Goal: Transaction & Acquisition: Purchase product/service

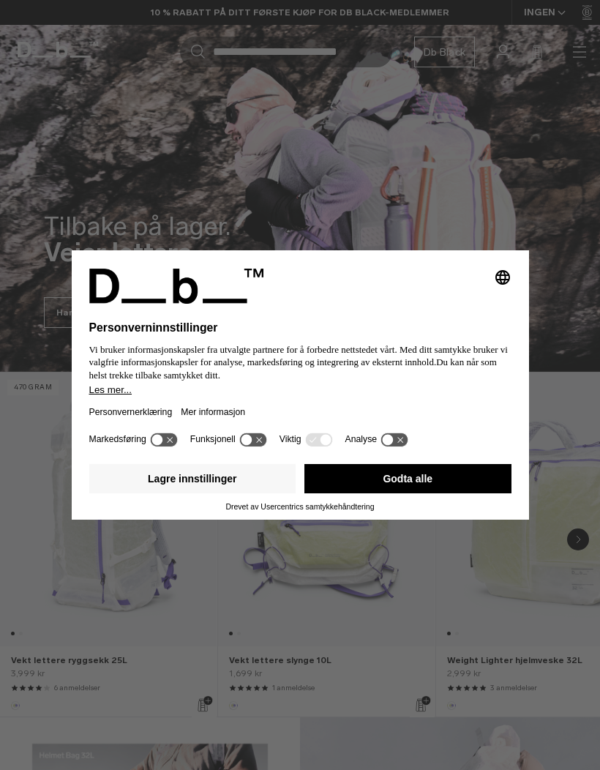
click at [257, 477] on button "Lagre innstillinger" at bounding box center [192, 478] width 207 height 29
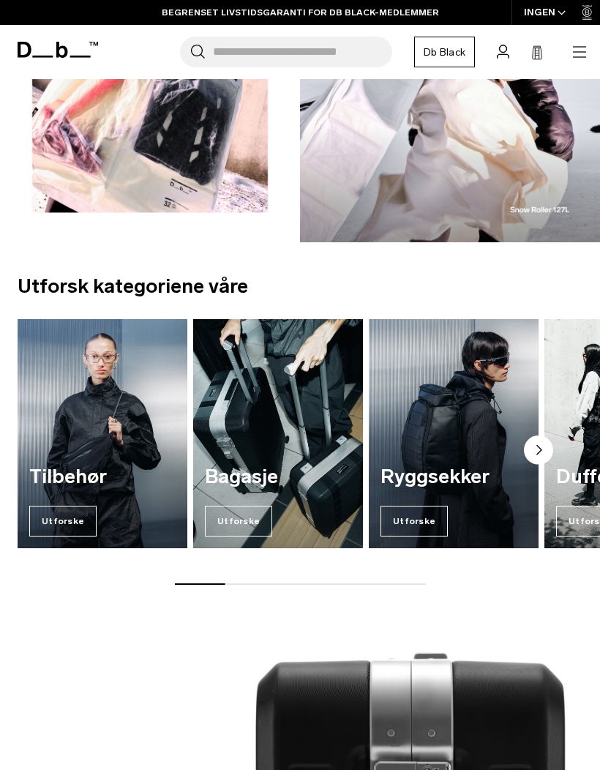
scroll to position [846, 0]
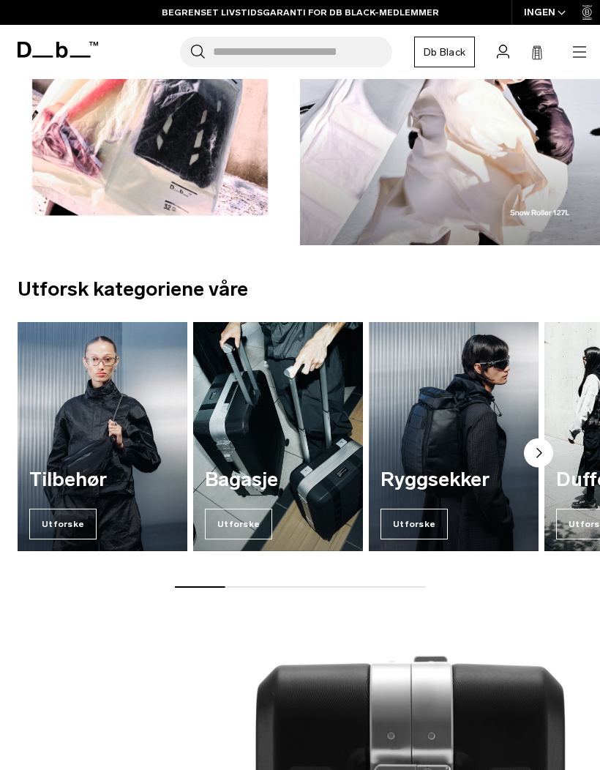
click at [435, 521] on span "Utforske" at bounding box center [413, 523] width 67 height 31
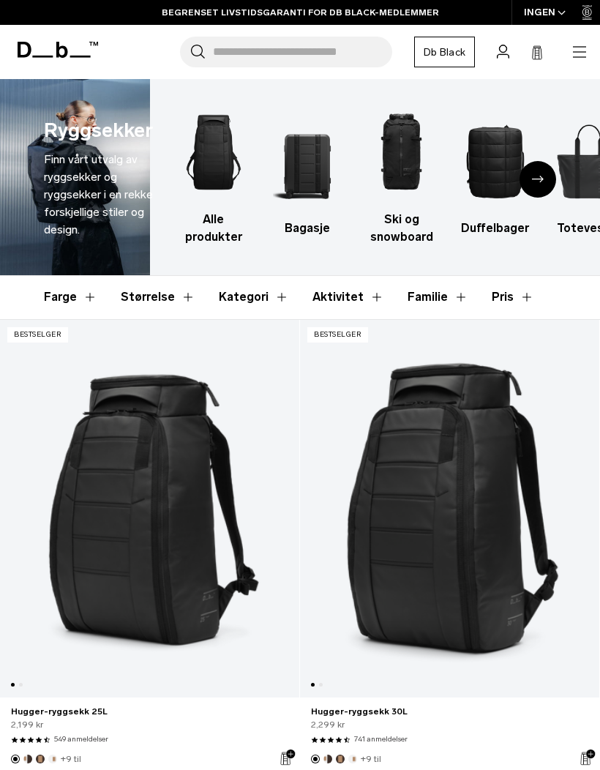
click at [300, 157] on img "2 / 10" at bounding box center [307, 161] width 68 height 102
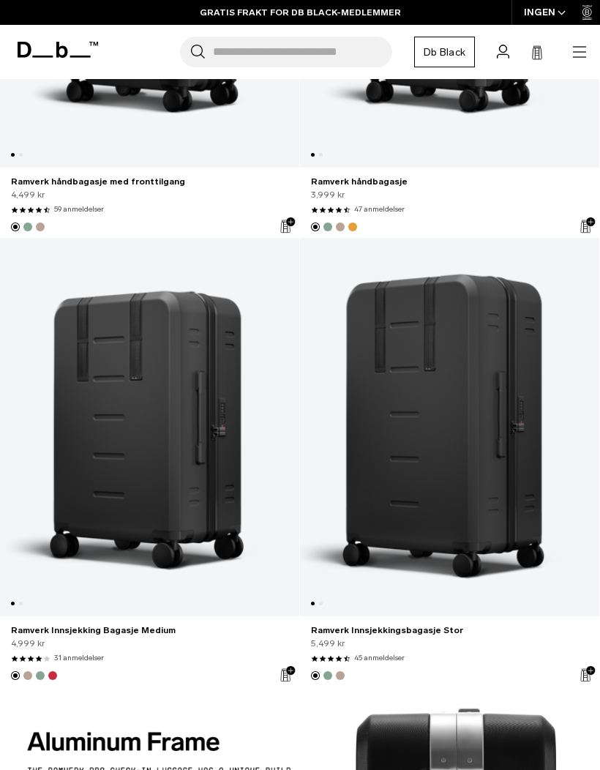
scroll to position [2481, 0]
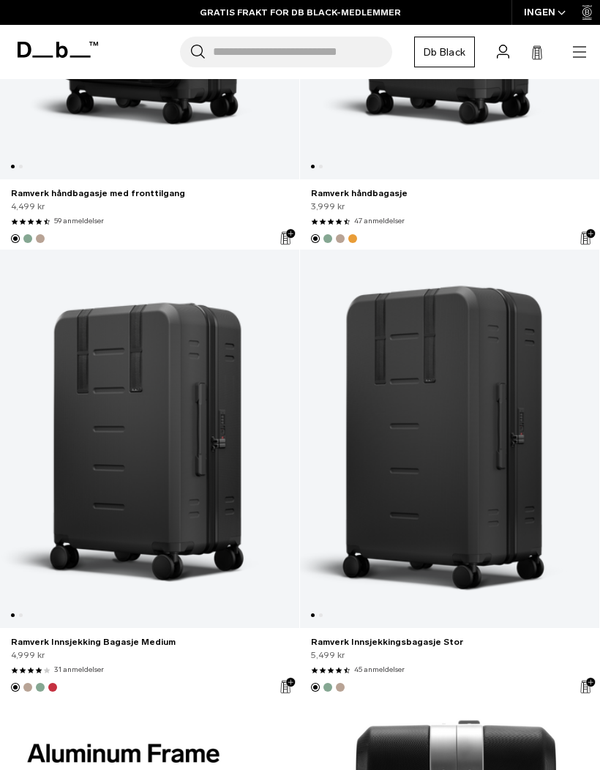
click at [172, 446] on link "Ramverk Innsjekking Bagasje Medium" at bounding box center [149, 438] width 299 height 378
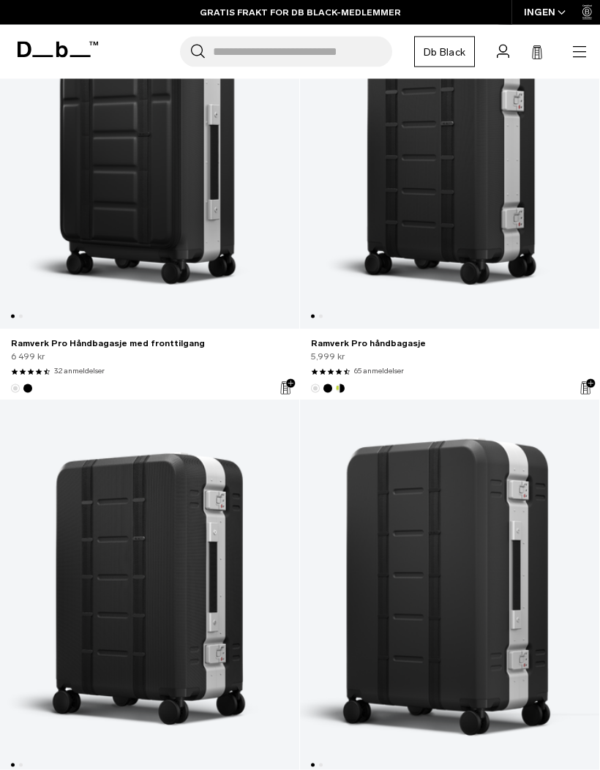
scroll to position [0, 0]
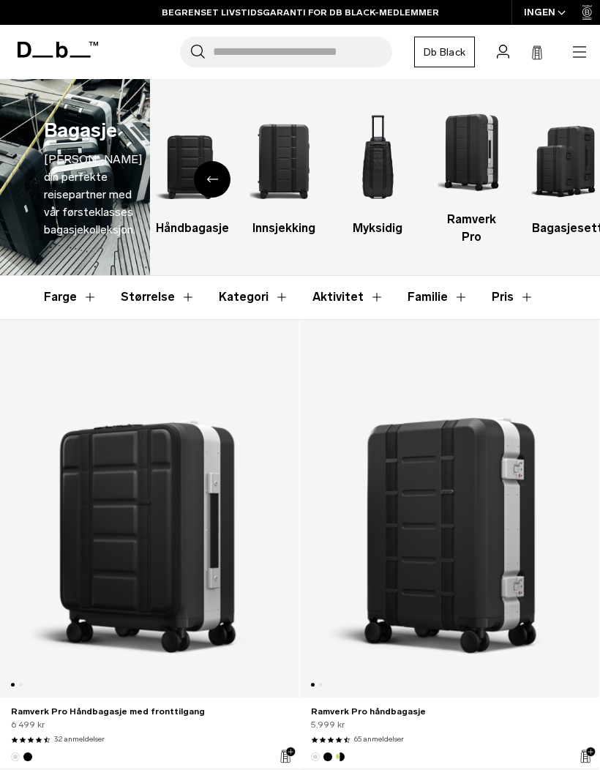
click at [571, 142] on img "6 / 6" at bounding box center [566, 161] width 68 height 102
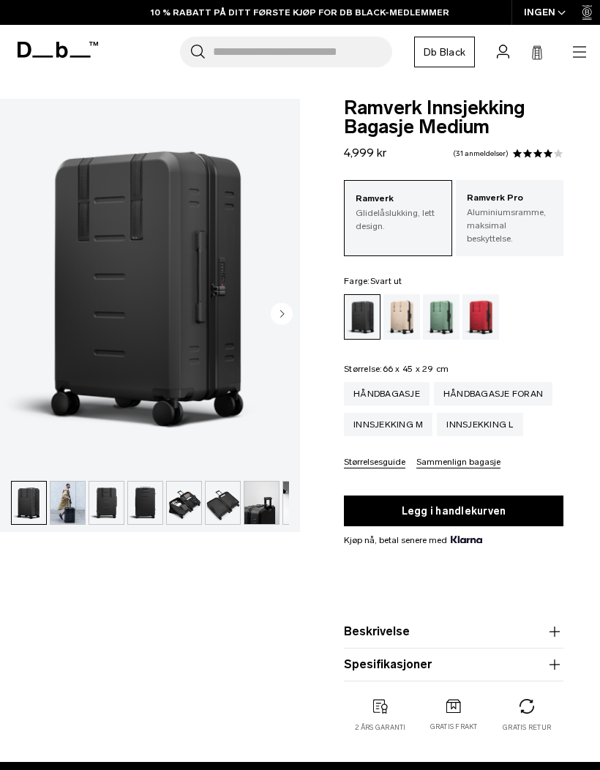
click at [66, 503] on img "button" at bounding box center [67, 502] width 34 height 42
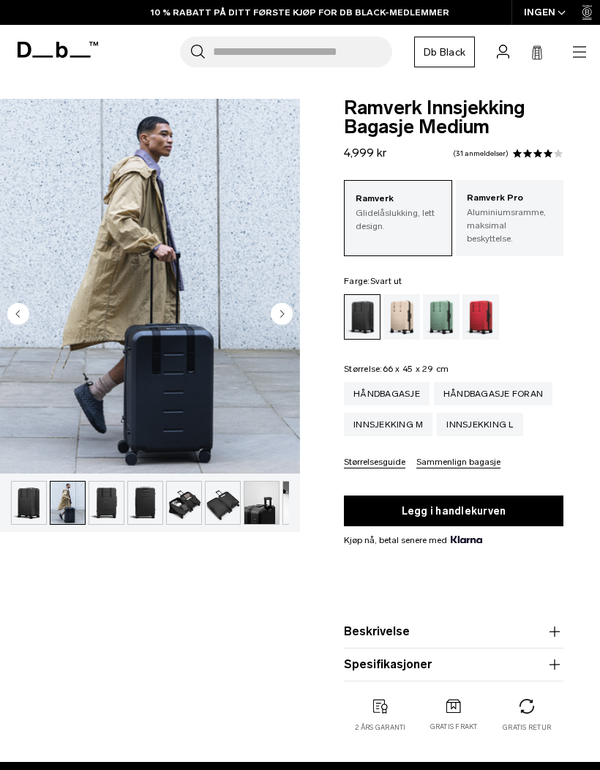
scroll to position [0, 39]
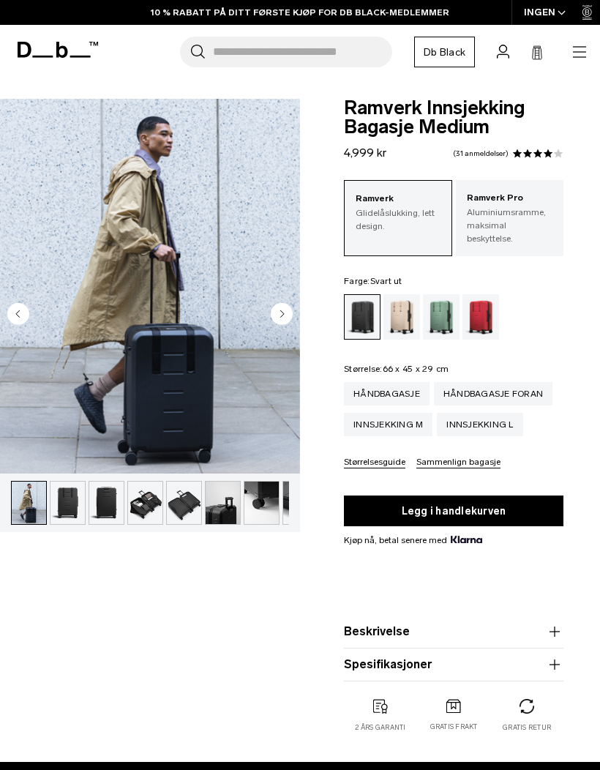
click at [72, 497] on img "button" at bounding box center [67, 502] width 34 height 42
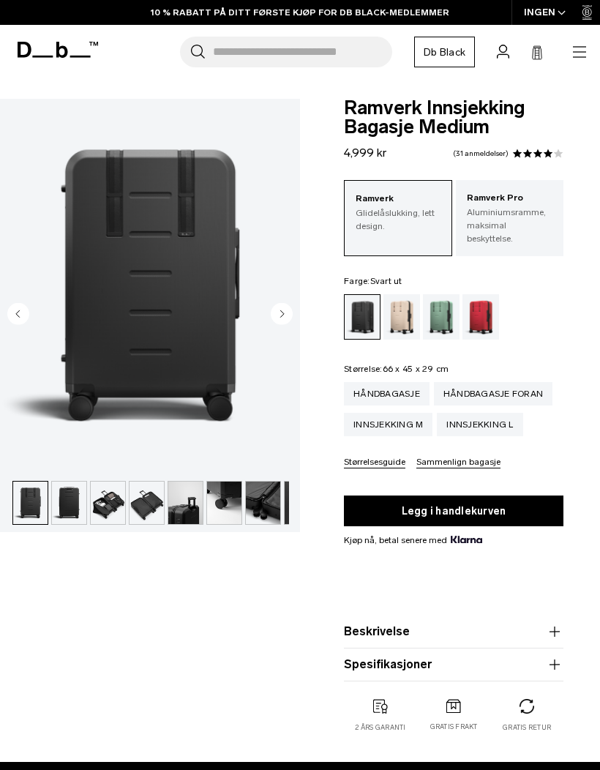
scroll to position [0, 78]
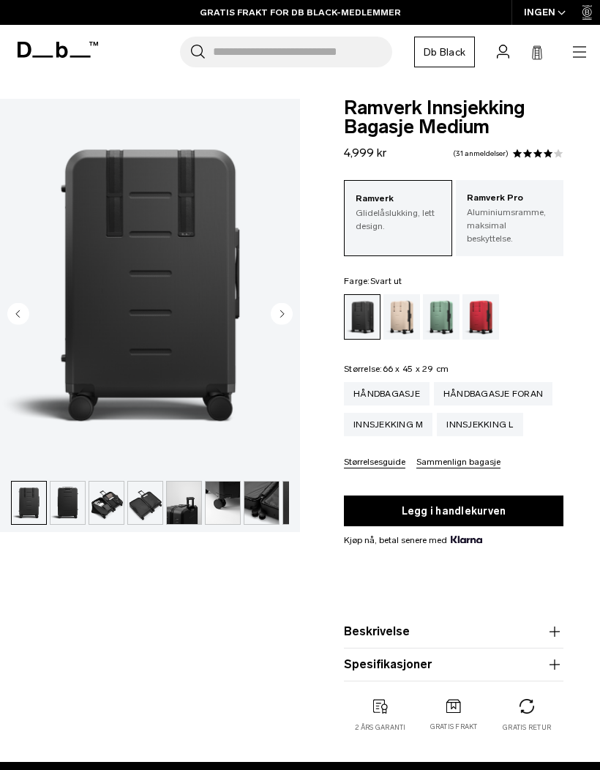
click at [67, 507] on img "button" at bounding box center [67, 502] width 34 height 42
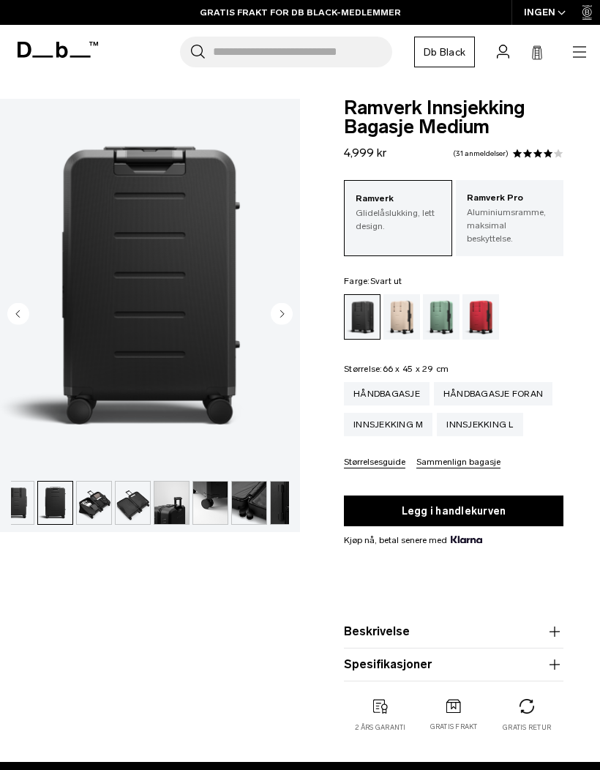
scroll to position [0, 107]
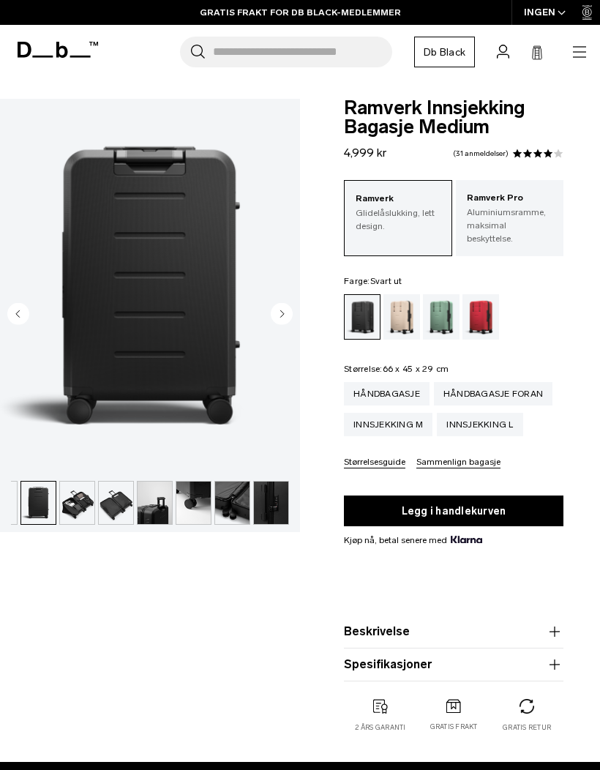
click at [279, 315] on circle "Neste lysbilde" at bounding box center [282, 314] width 22 height 22
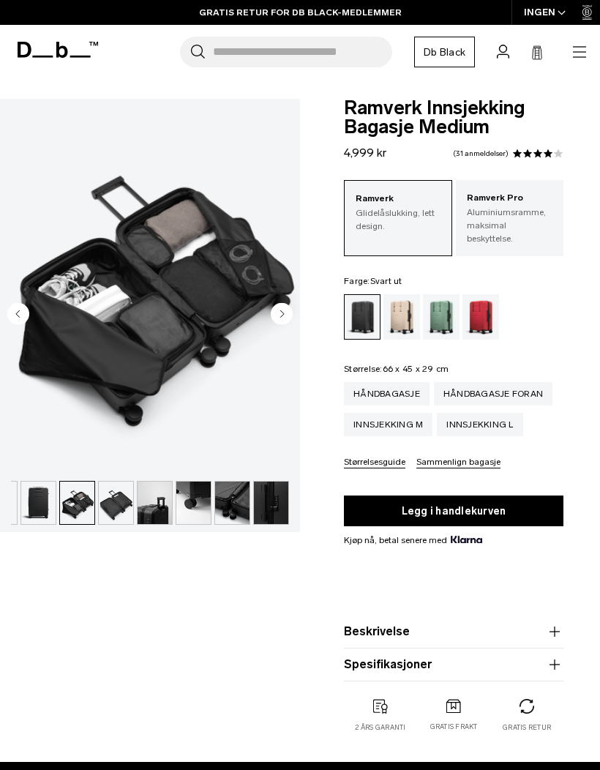
click at [277, 310] on circle "Neste lysbilde" at bounding box center [282, 314] width 22 height 22
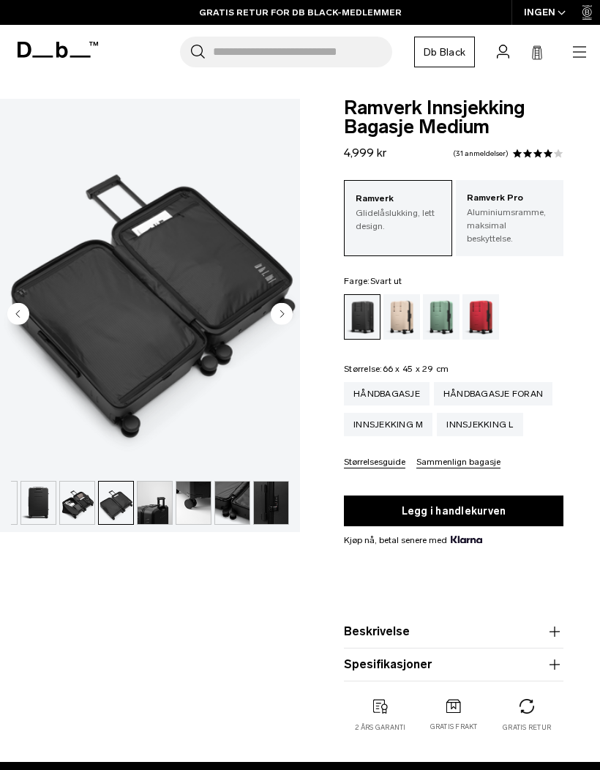
click at [277, 315] on circle "Neste lysbilde" at bounding box center [282, 314] width 22 height 22
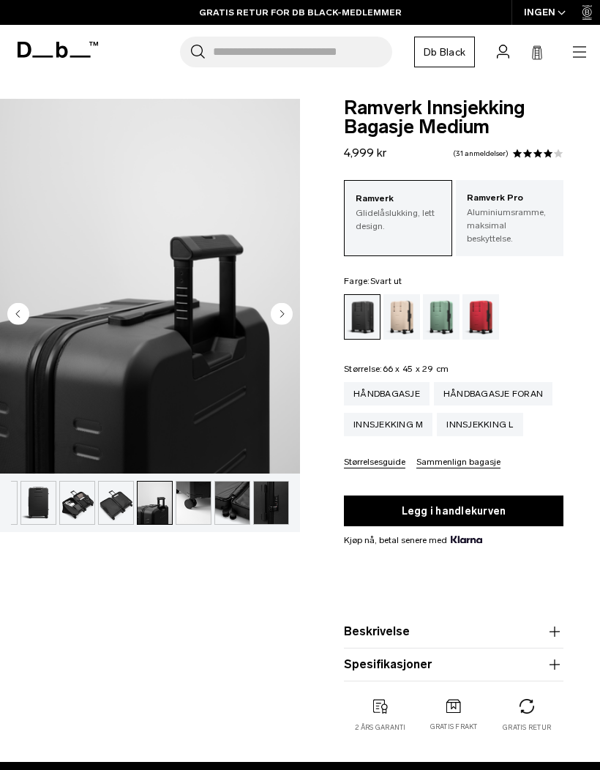
click at [279, 318] on circle "Neste lysbilde" at bounding box center [282, 314] width 22 height 22
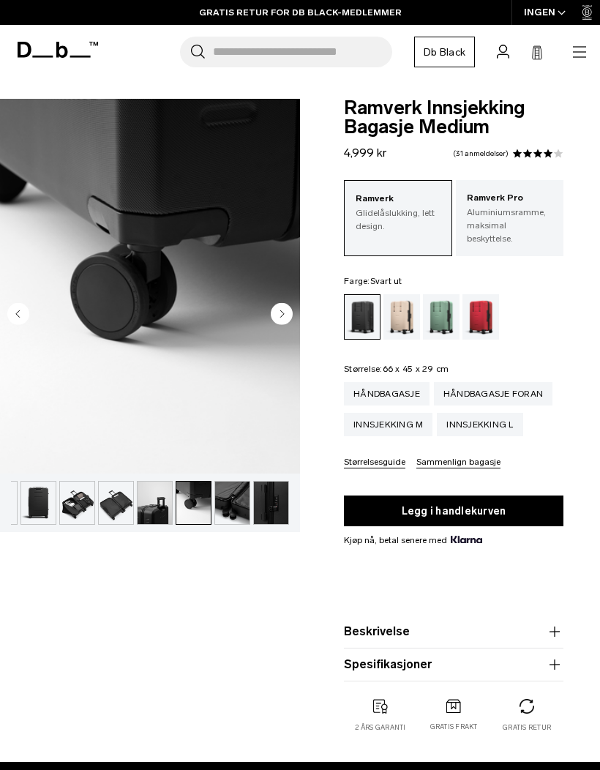
click at [282, 312] on icon "Neste lysbilde" at bounding box center [283, 313] width 4 height 7
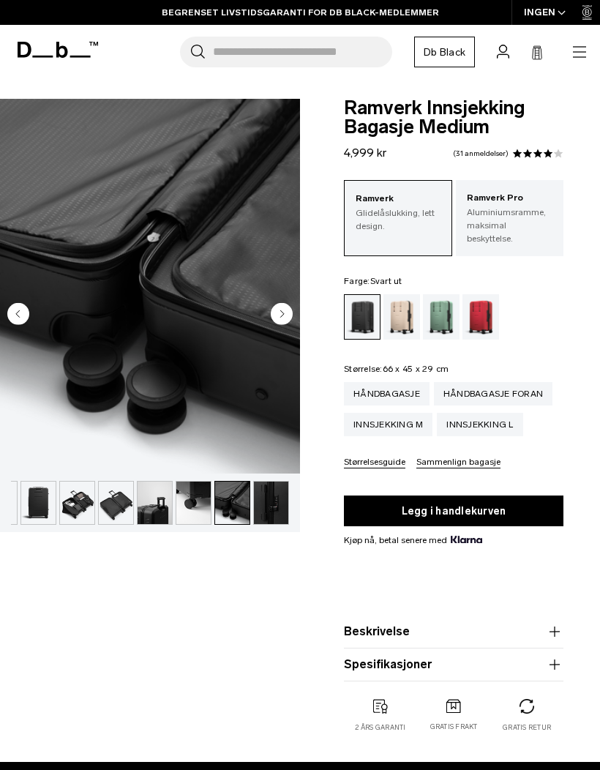
click at [279, 312] on circle "Neste lysbilde" at bounding box center [282, 314] width 22 height 22
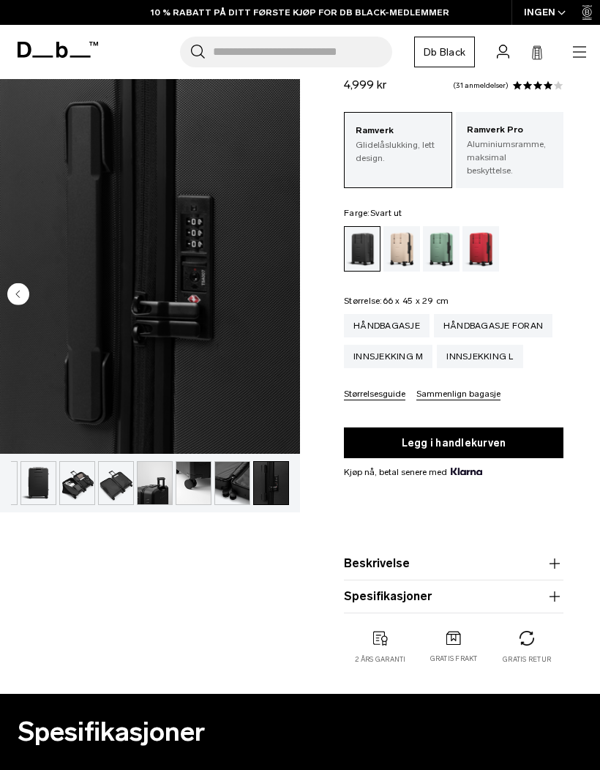
scroll to position [69, 0]
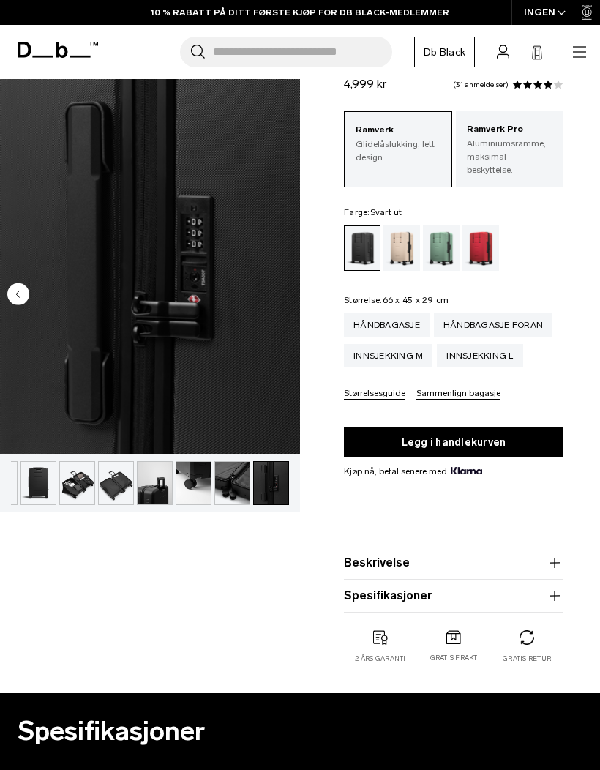
click at [558, 587] on icon "button" at bounding box center [555, 596] width 18 height 18
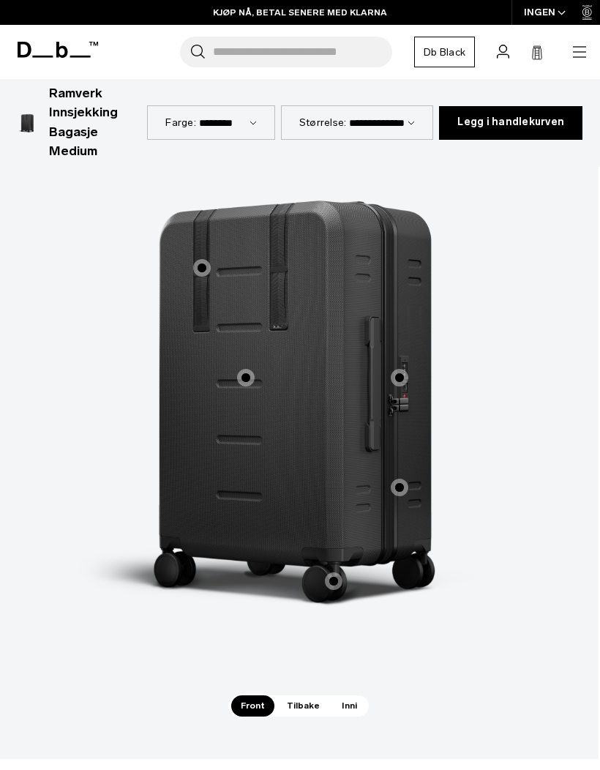
scroll to position [1255, 1]
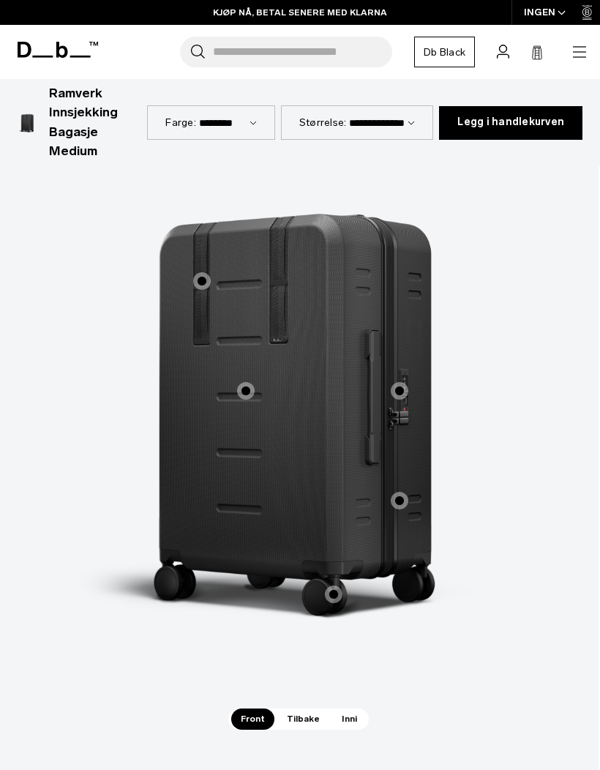
click at [347, 713] on font "Inni" at bounding box center [349, 718] width 15 height 10
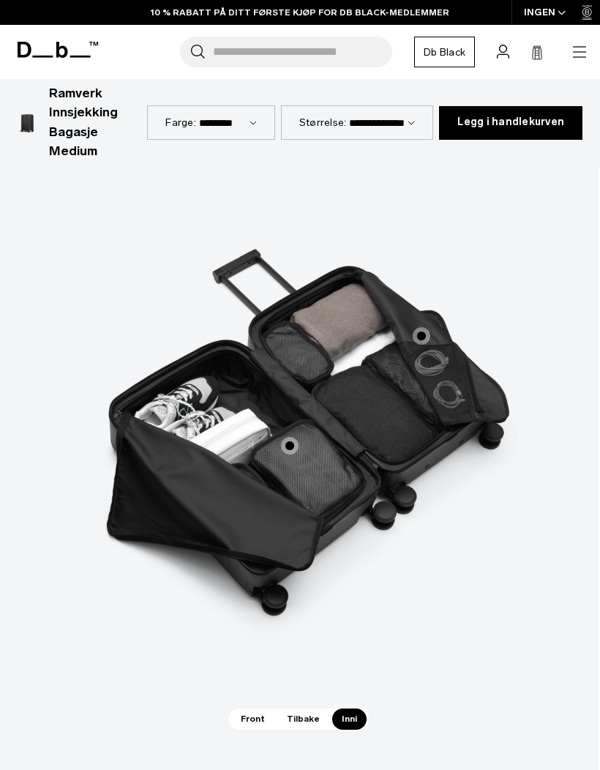
click at [304, 713] on font "Tilbake" at bounding box center [303, 718] width 33 height 10
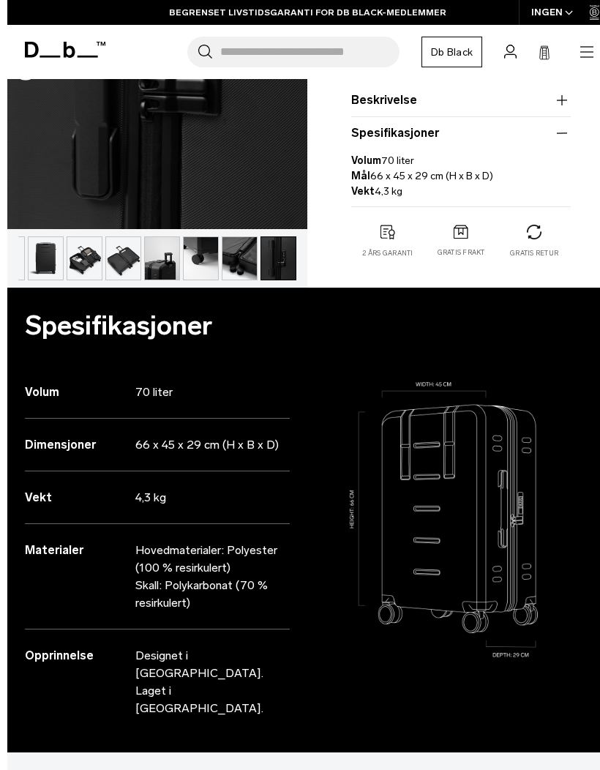
scroll to position [0, 0]
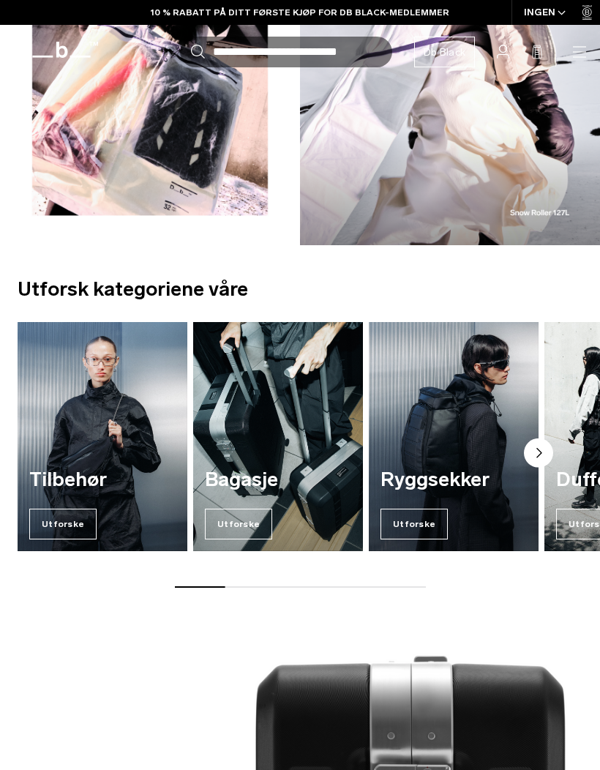
click at [108, 417] on img "1 / 7" at bounding box center [103, 436] width 170 height 229
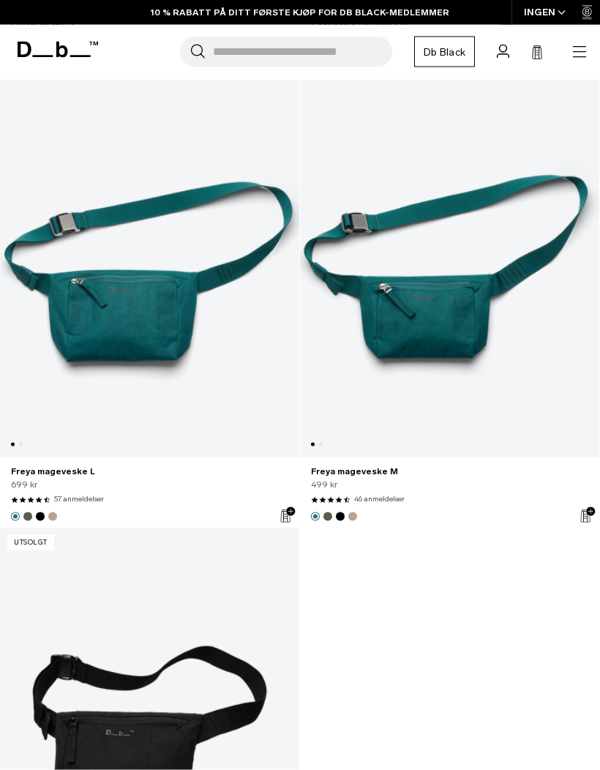
scroll to position [8690, 0]
